Goal: Find contact information: Find contact information

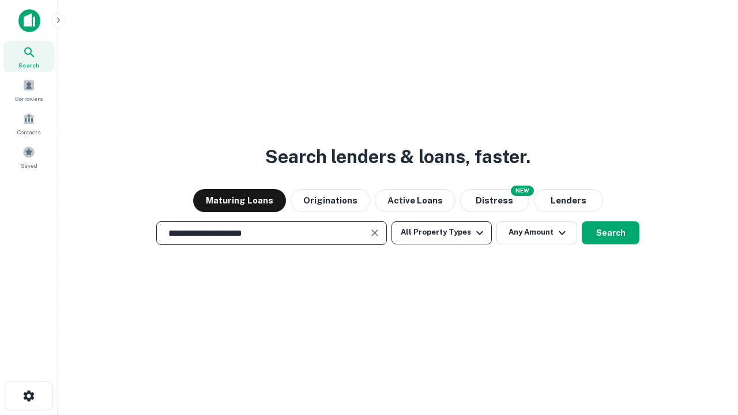
type input "**********"
click at [442, 232] on button "All Property Types" at bounding box center [441, 232] width 100 height 23
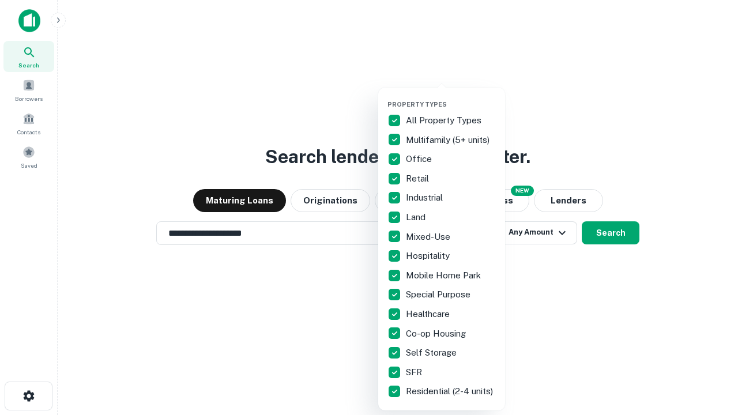
click at [451, 97] on button "button" at bounding box center [450, 97] width 127 height 1
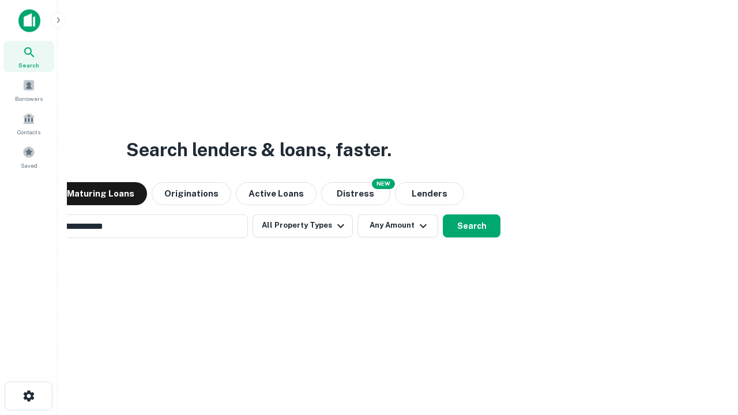
scroll to position [18, 0]
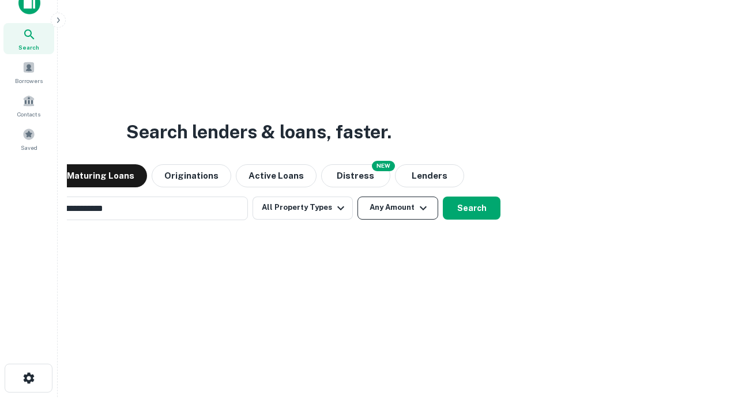
click at [357, 197] on button "Any Amount" at bounding box center [397, 208] width 81 height 23
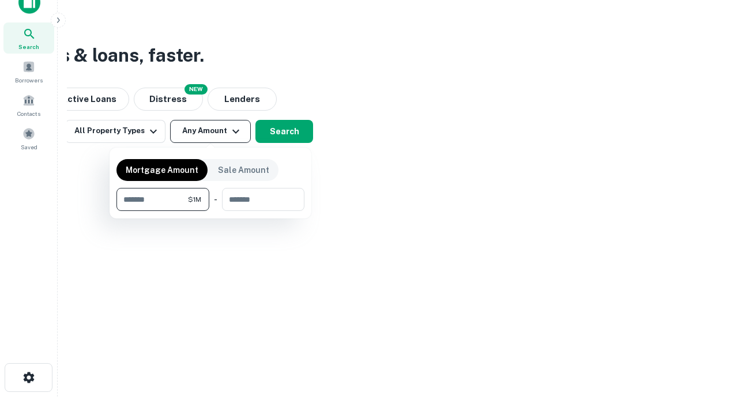
type input "*******"
click at [210, 211] on button "button" at bounding box center [210, 211] width 188 height 1
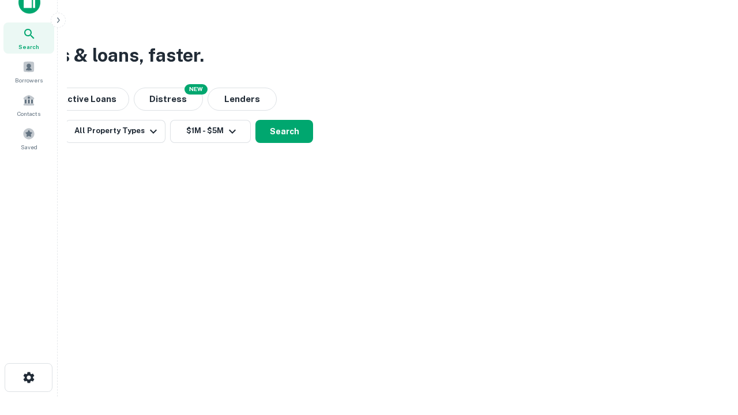
scroll to position [18, 0]
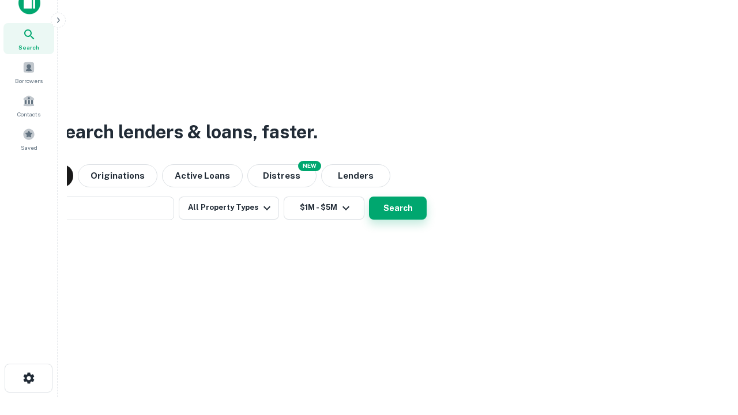
click at [369, 197] on button "Search" at bounding box center [398, 208] width 58 height 23
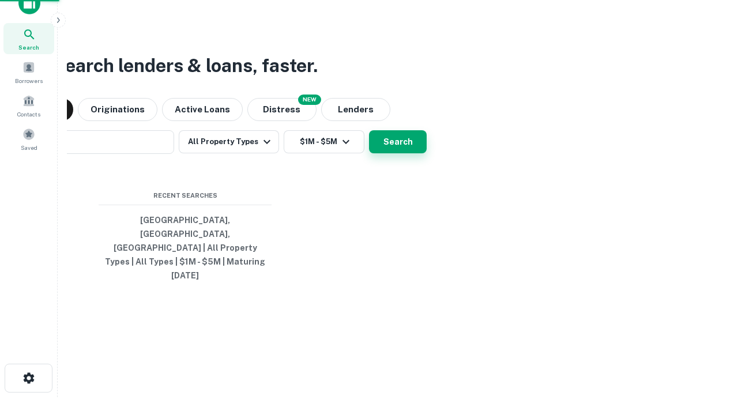
scroll to position [18, 0]
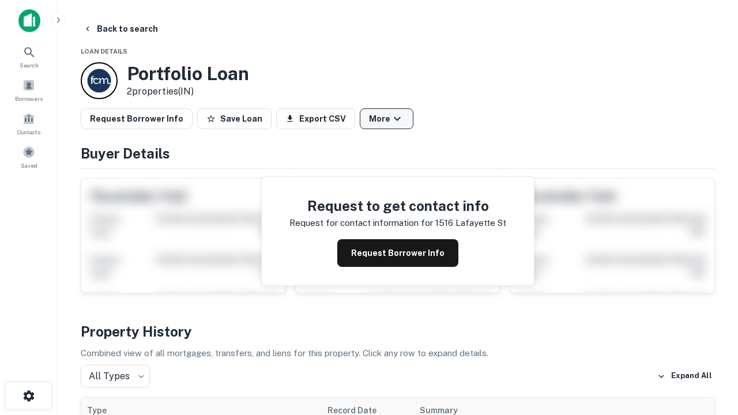
click at [386, 119] on button "More" at bounding box center [387, 118] width 54 height 21
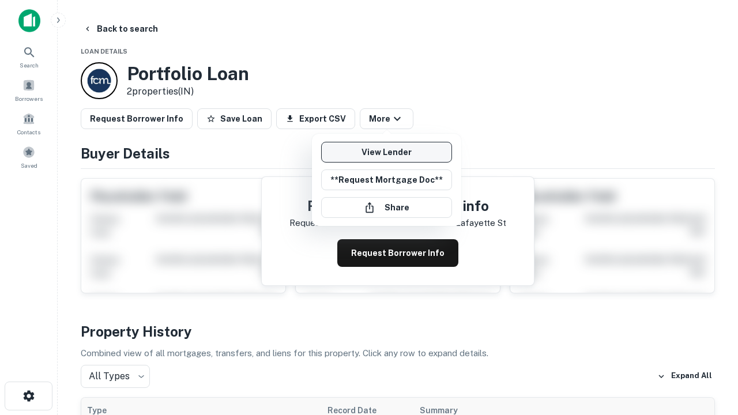
click at [386, 152] on link "View Lender" at bounding box center [386, 152] width 131 height 21
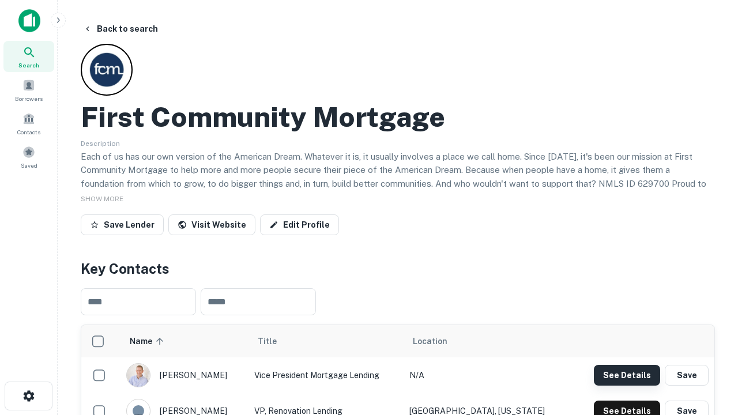
click at [627, 375] on button "See Details" at bounding box center [627, 375] width 66 height 21
click at [28, 396] on icon "button" at bounding box center [29, 396] width 14 height 14
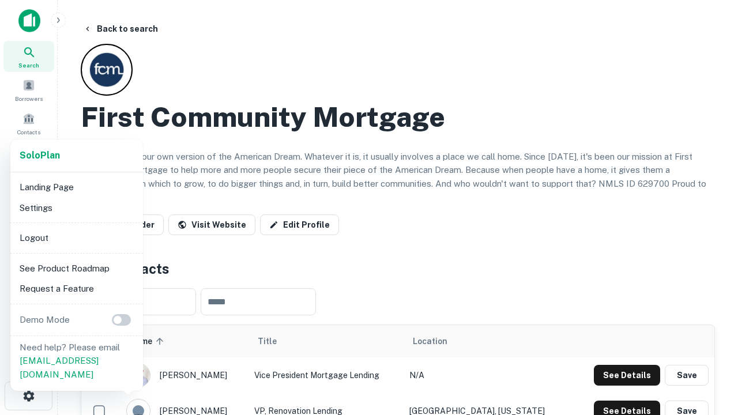
click at [76, 238] on li "Logout" at bounding box center [76, 238] width 123 height 21
